Goal: Task Accomplishment & Management: Use online tool/utility

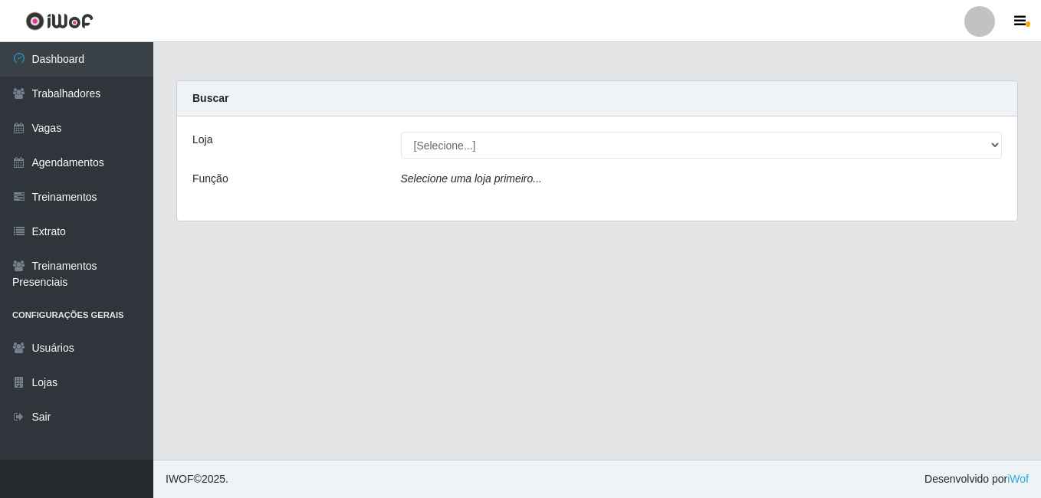
select select "471"
click at [401, 132] on select "[Selecione...] [GEOGRAPHIC_DATA] - [DATE][GEOGRAPHIC_DATA]" at bounding box center [701, 145] width 601 height 27
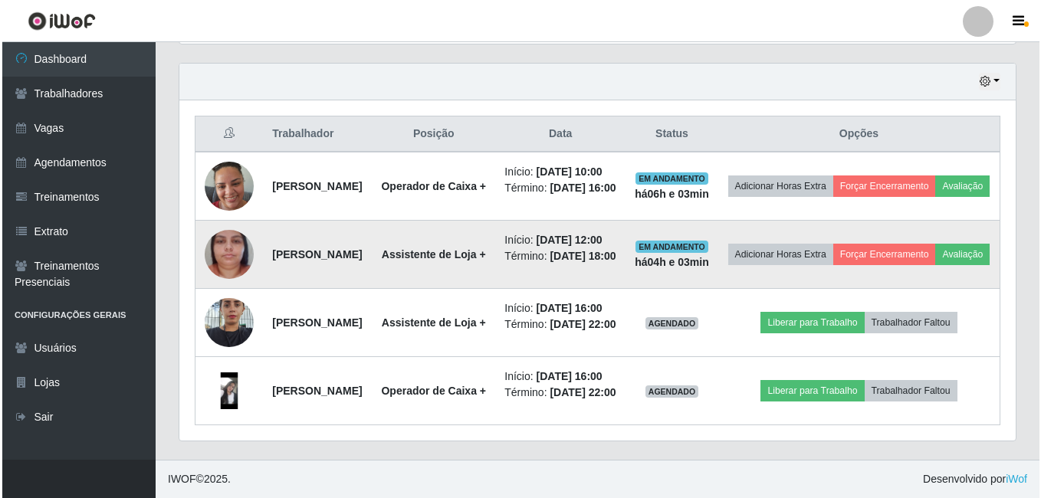
scroll to position [630, 0]
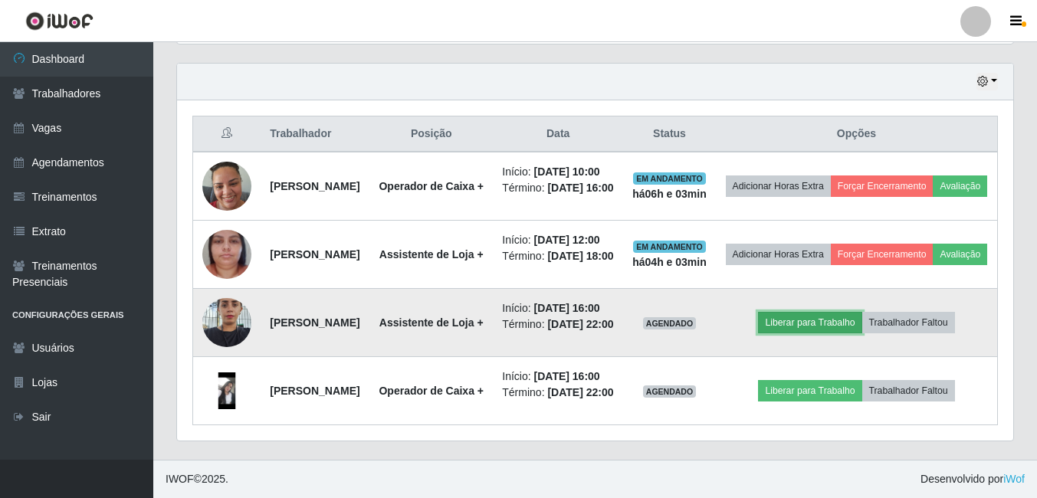
click at [840, 312] on button "Liberar para Trabalho" at bounding box center [809, 322] width 103 height 21
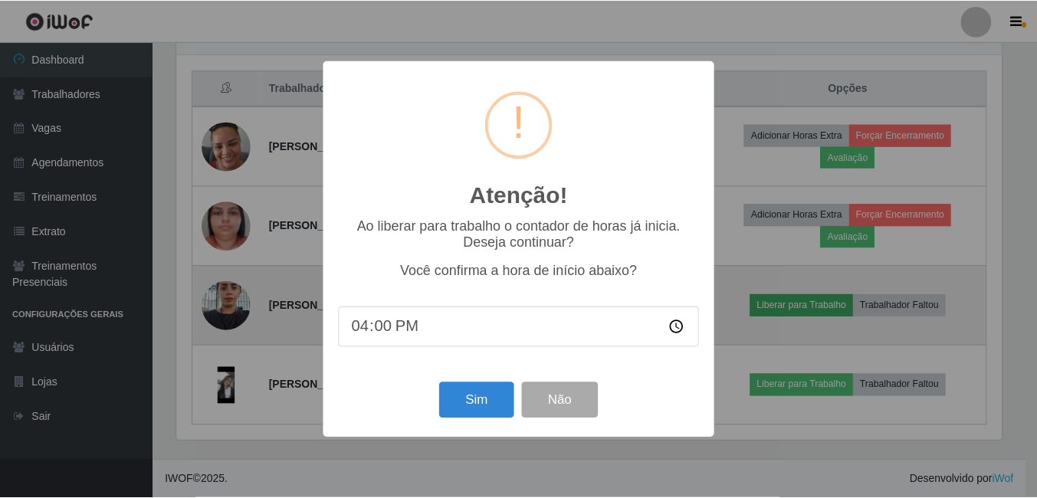
scroll to position [318, 828]
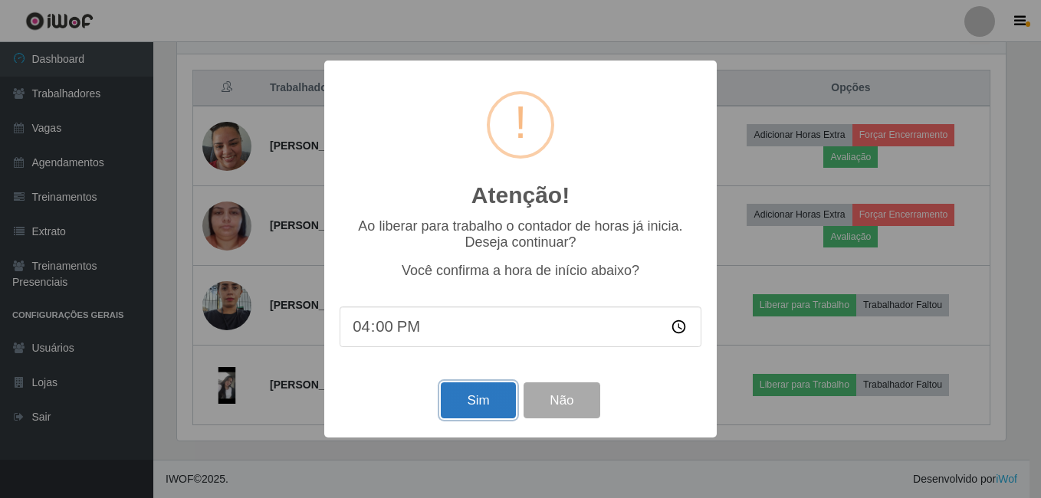
click at [477, 403] on button "Sim" at bounding box center [478, 400] width 74 height 36
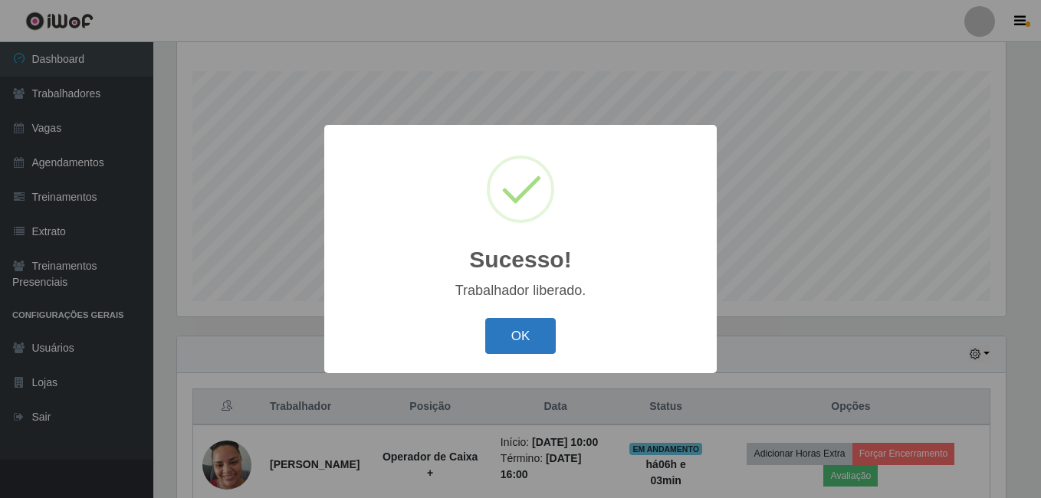
click at [523, 334] on button "OK" at bounding box center [520, 336] width 71 height 36
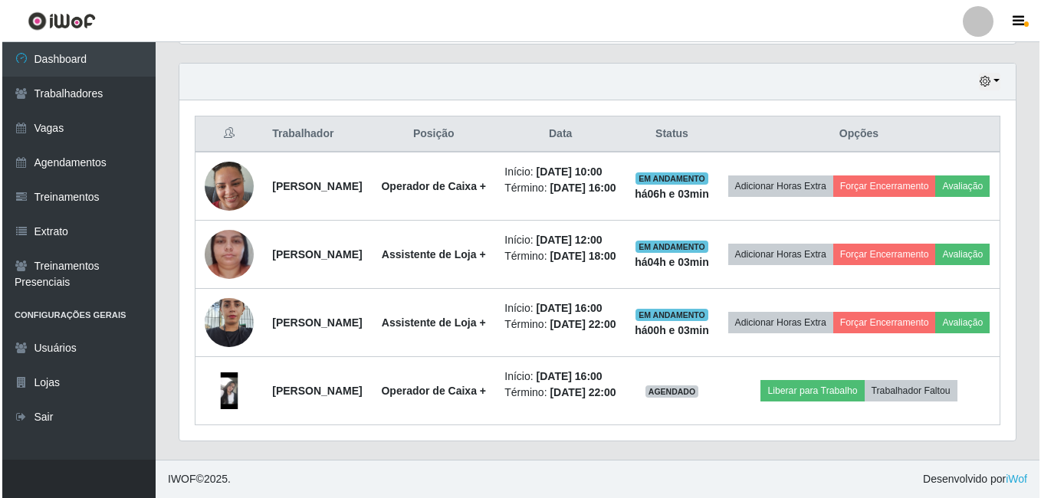
scroll to position [630, 0]
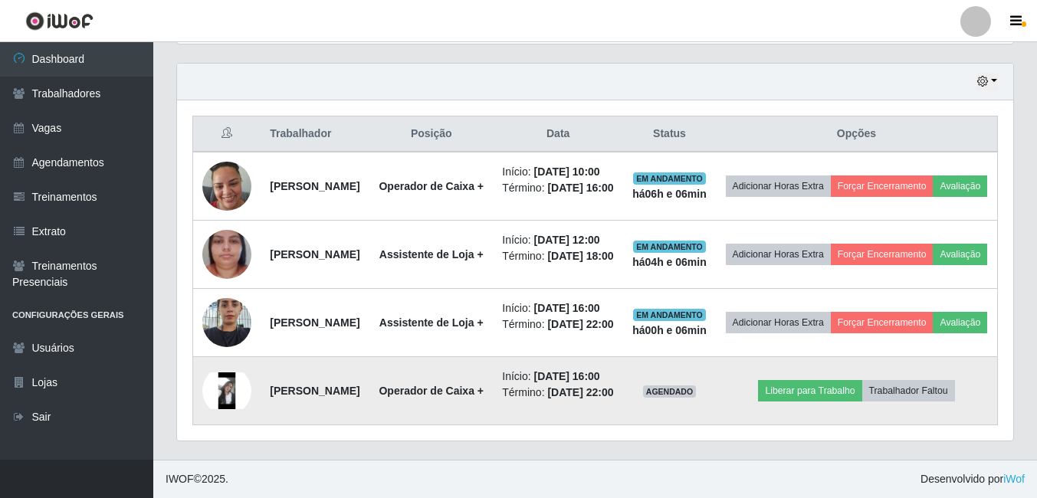
click at [228, 377] on img at bounding box center [226, 390] width 49 height 37
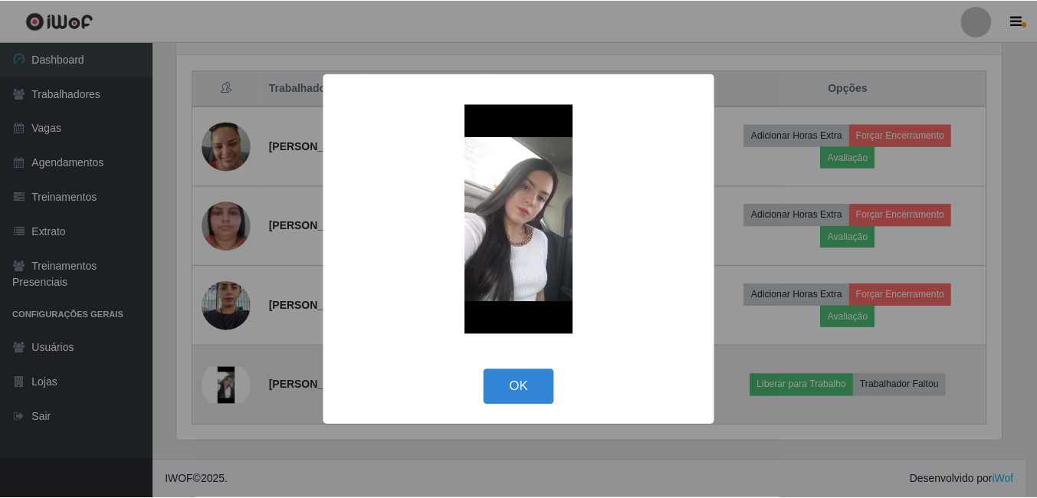
scroll to position [318, 828]
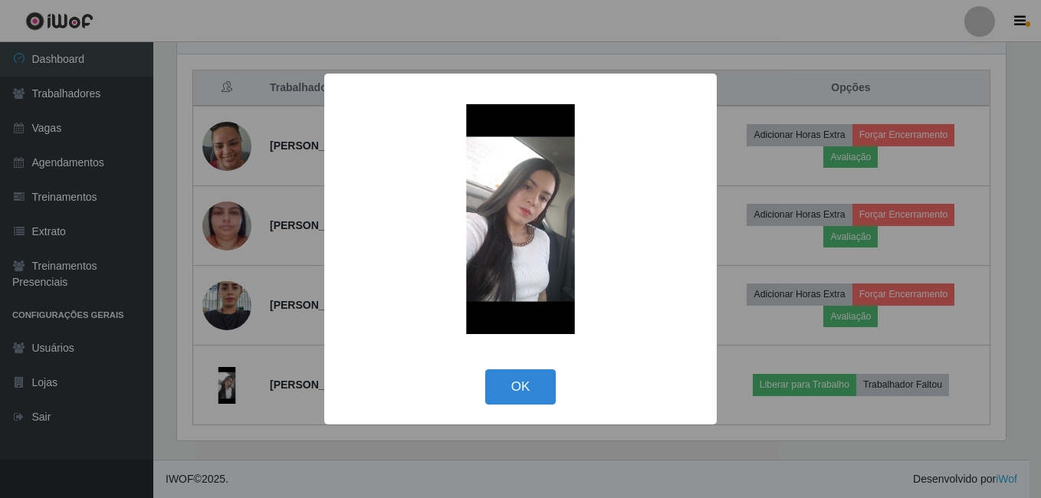
click at [990, 325] on div "× OK Cancel" at bounding box center [520, 249] width 1041 height 498
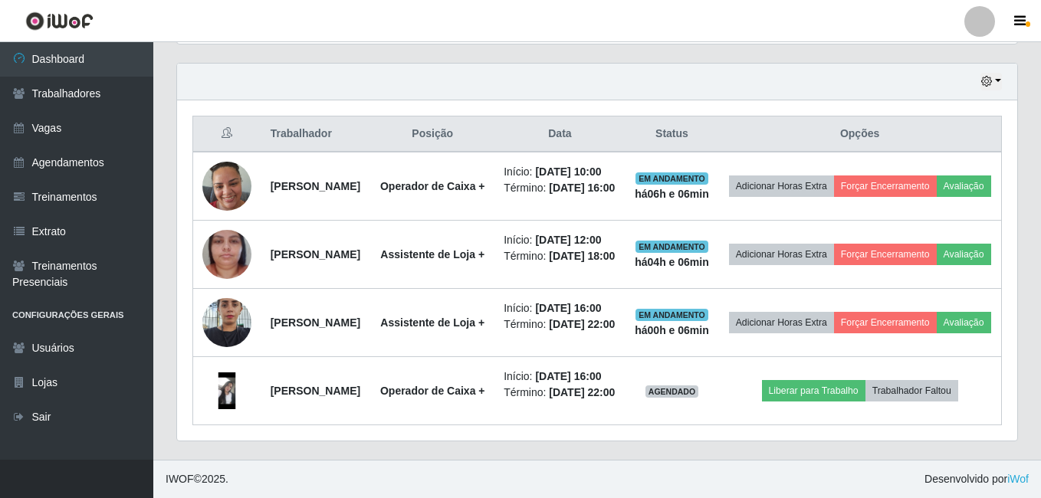
scroll to position [318, 836]
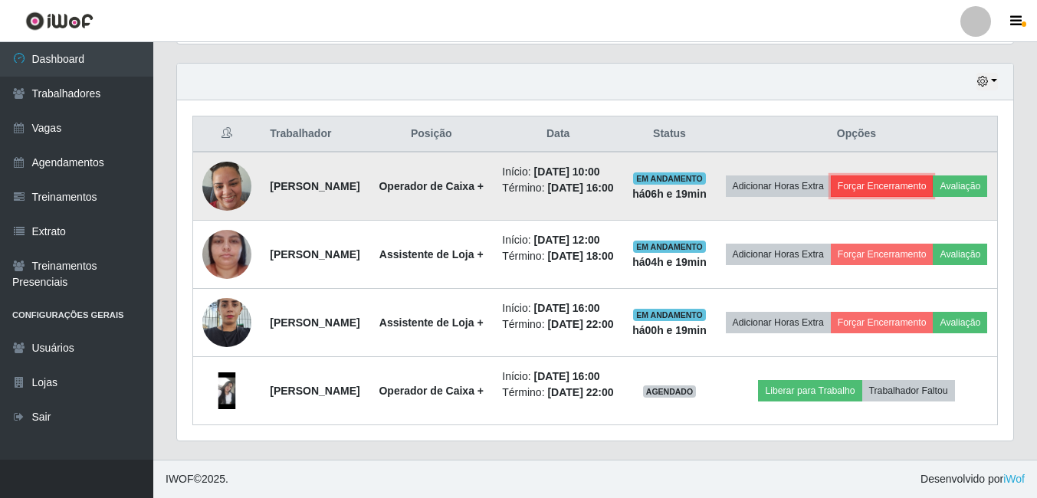
click at [933, 175] on button "Forçar Encerramento" at bounding box center [882, 185] width 103 height 21
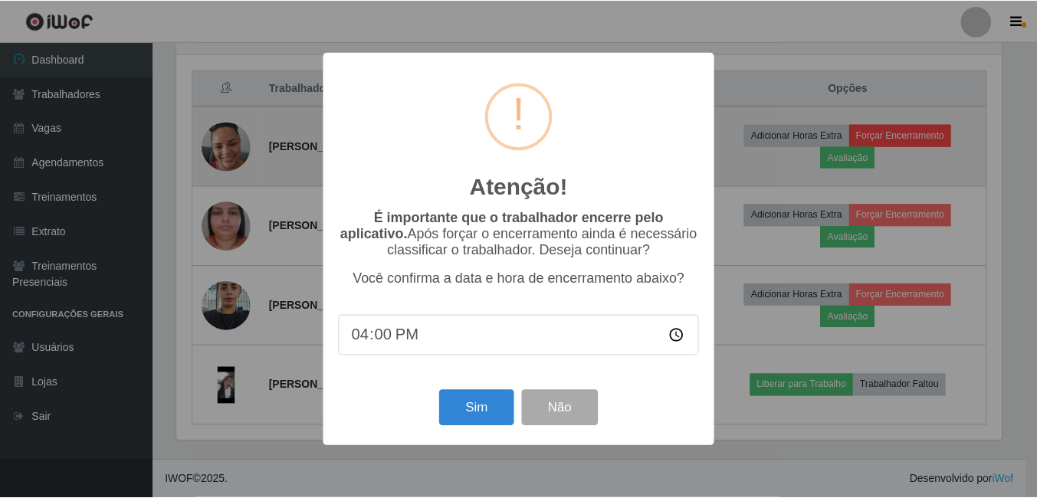
scroll to position [318, 828]
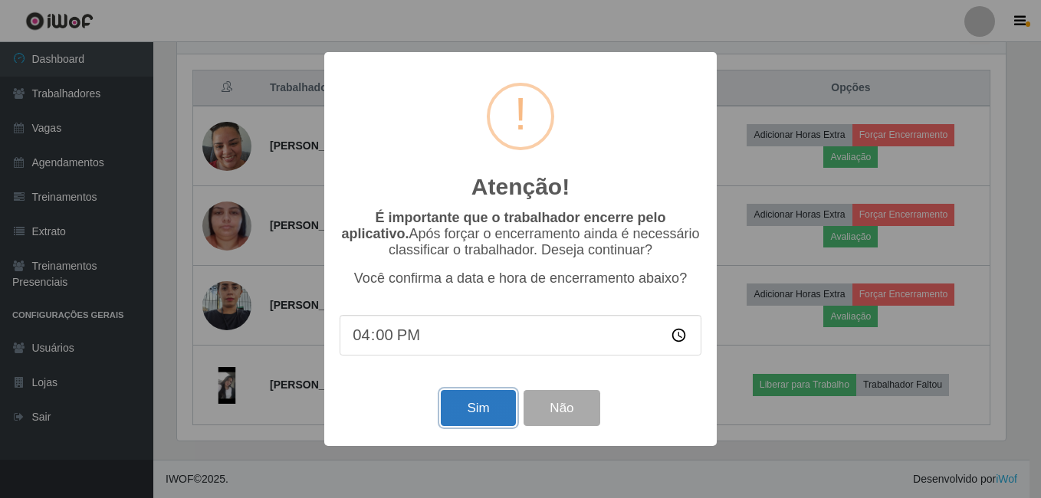
click at [483, 406] on button "Sim" at bounding box center [478, 408] width 74 height 36
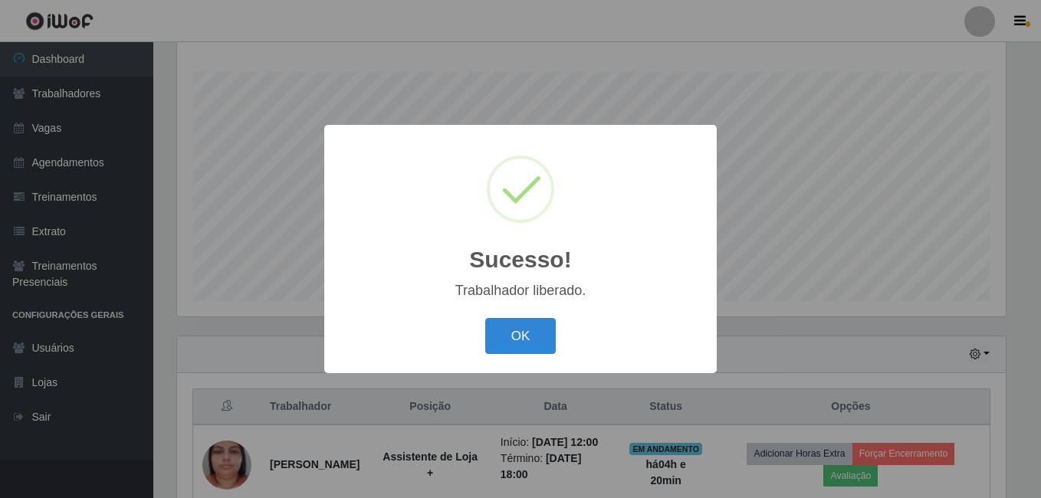
click at [485, 318] on button "OK" at bounding box center [520, 336] width 71 height 36
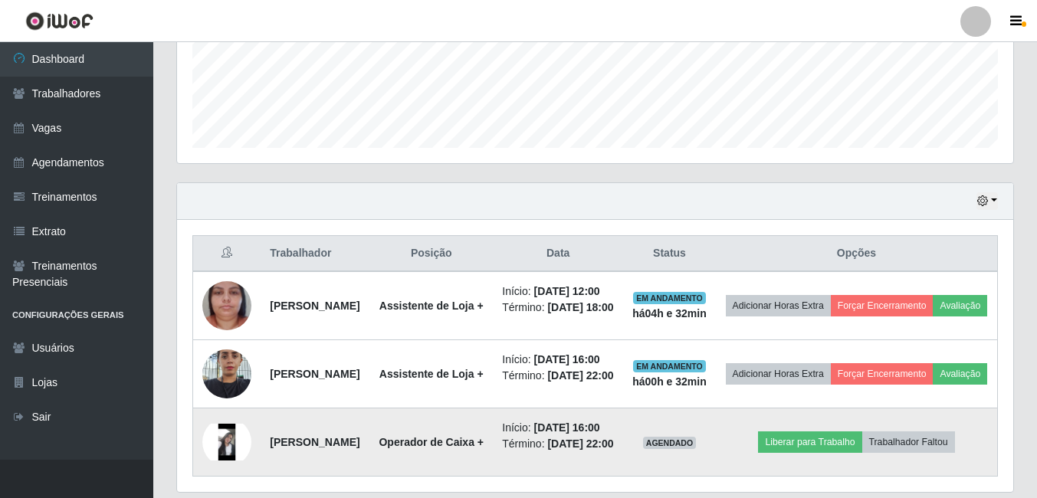
scroll to position [534, 0]
